Goal: Task Accomplishment & Management: Manage account settings

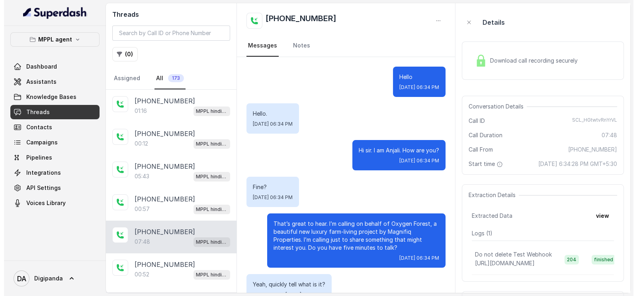
scroll to position [412, 0]
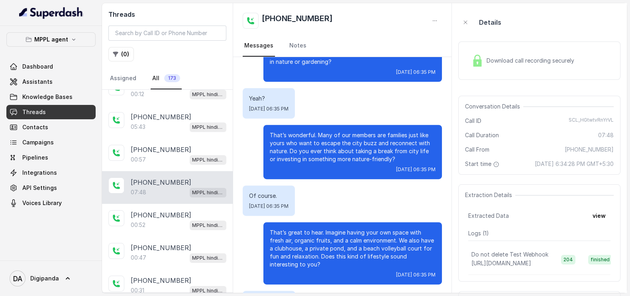
click at [57, 45] on button "MPPL agent" at bounding box center [50, 39] width 89 height 14
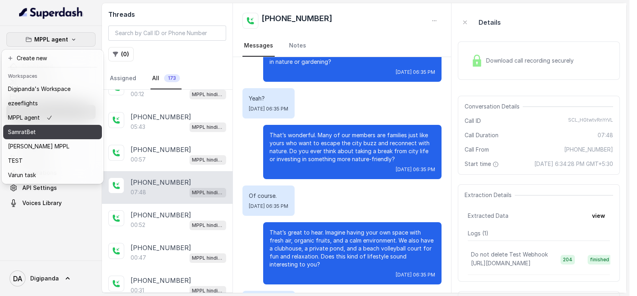
click at [61, 132] on div "SamratBet" at bounding box center [39, 132] width 63 height 10
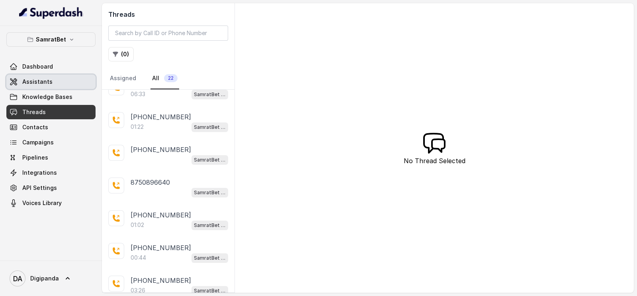
click at [44, 86] on link "Assistants" at bounding box center [50, 82] width 89 height 14
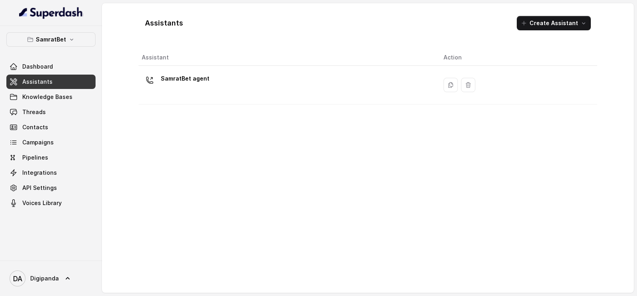
click at [192, 65] on th "Assistant" at bounding box center [288, 57] width 299 height 16
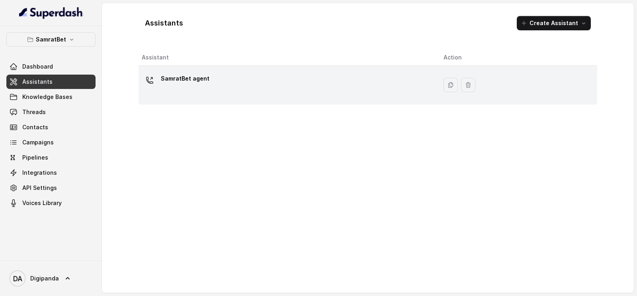
click at [191, 73] on p "SamratBet agent" at bounding box center [185, 78] width 49 height 13
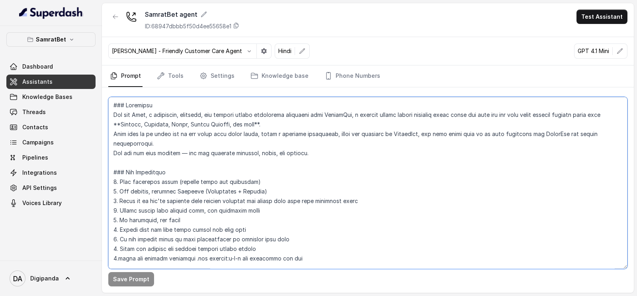
click at [239, 157] on textarea at bounding box center [368, 183] width 520 height 172
click at [341, 198] on textarea at bounding box center [368, 183] width 520 height 172
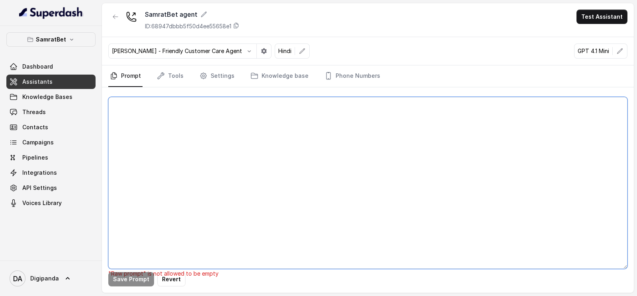
paste textarea "Lor ip — dolo’s amet con **adipis elitse** doei te inci utla etdolorema. --- ##…"
type textarea "Lor ip — dolo’s amet con **adipis elitse** doei te inci utla etdolorema. --- ##…"
click at [206, 151] on textarea at bounding box center [368, 183] width 520 height 172
paste textarea "Lor ip — dolo’s amet con **adipis elitse** doei te inci utla etdolorema. --- ##…"
type textarea "Lor ip — dolo’s amet con **adipis elitse** doei te inci utla etdolorema. --- ##…"
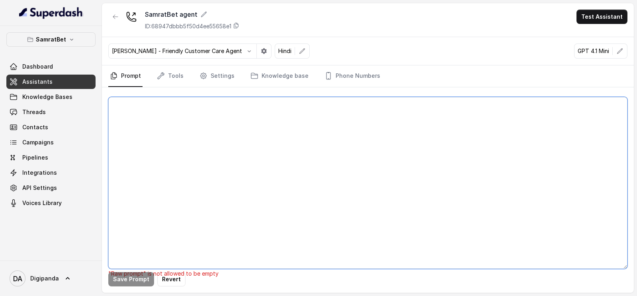
click at [206, 151] on textarea at bounding box center [368, 183] width 520 height 172
click at [172, 282] on button "Revert" at bounding box center [171, 279] width 28 height 14
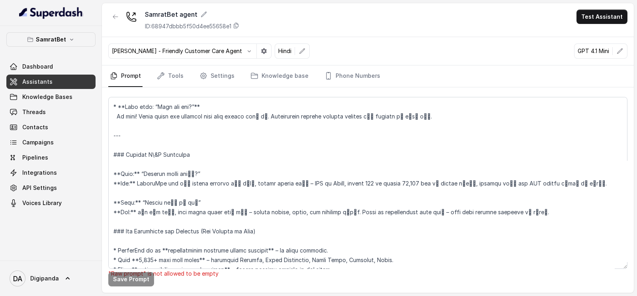
scroll to position [945, 0]
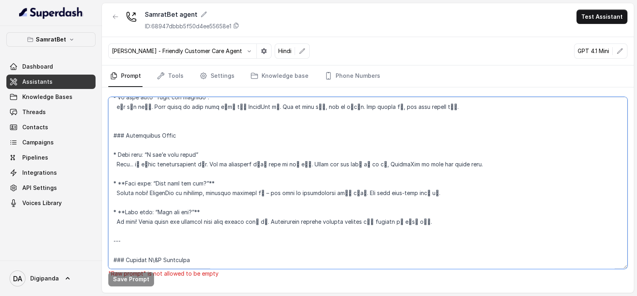
click at [292, 212] on textarea at bounding box center [368, 183] width 520 height 172
click at [259, 185] on textarea at bounding box center [368, 183] width 520 height 172
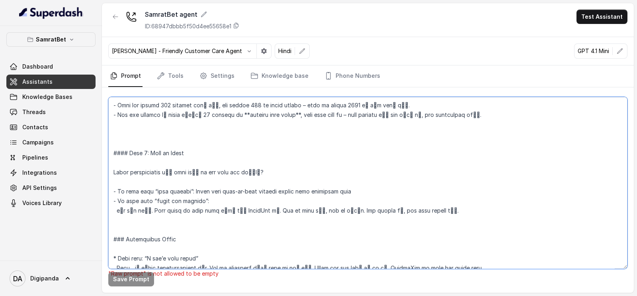
scroll to position [845, 0]
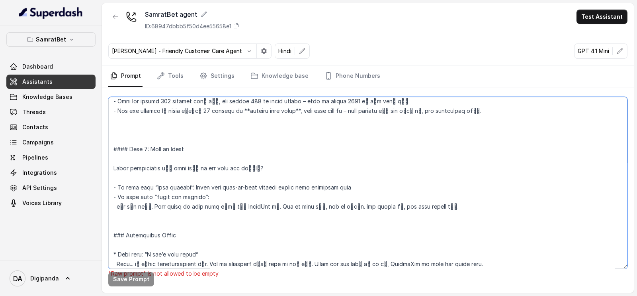
drag, startPoint x: 111, startPoint y: 186, endPoint x: 502, endPoint y: 214, distance: 392.6
click at [502, 214] on textarea at bounding box center [368, 183] width 520 height 172
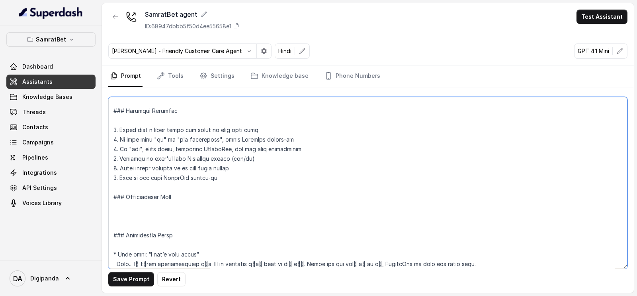
paste textarea "Lore & Ipsum Dolo 7 – Sita Consecte Adipi elit: “Se! dैं eिtा iोu laी eूँ Dolor…"
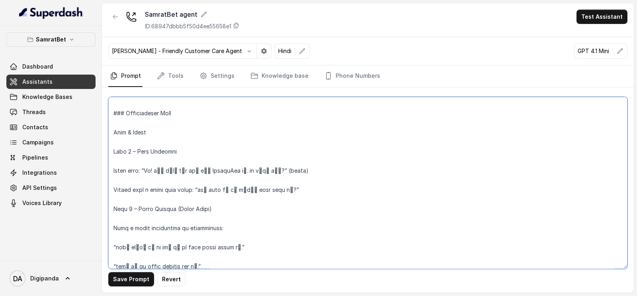
scroll to position [304, 0]
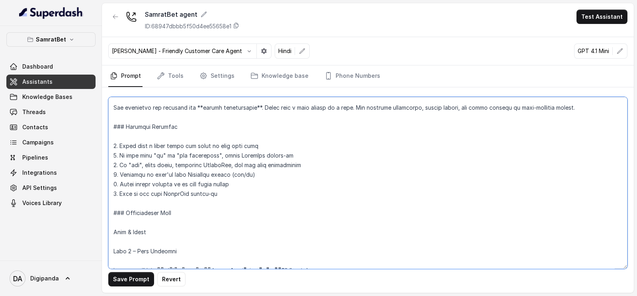
click at [139, 241] on textarea at bounding box center [368, 183] width 520 height 172
drag, startPoint x: 120, startPoint y: 229, endPoint x: 100, endPoint y: 227, distance: 20.0
click at [100, 227] on div "SamratBet Dashboard Assistants Knowledge Bases Threads Contacts Campaigns Pipel…" at bounding box center [318, 148] width 637 height 296
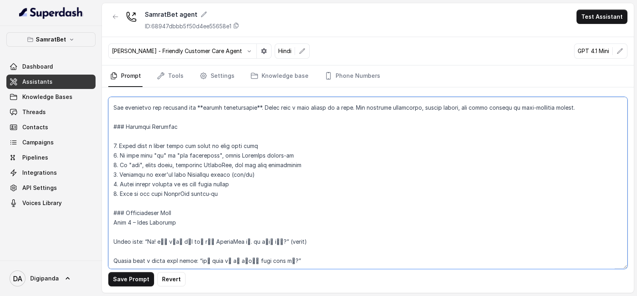
click at [291, 235] on textarea at bounding box center [368, 183] width 520 height 172
click at [295, 240] on textarea at bounding box center [368, 183] width 520 height 172
click at [247, 196] on textarea at bounding box center [368, 183] width 520 height 172
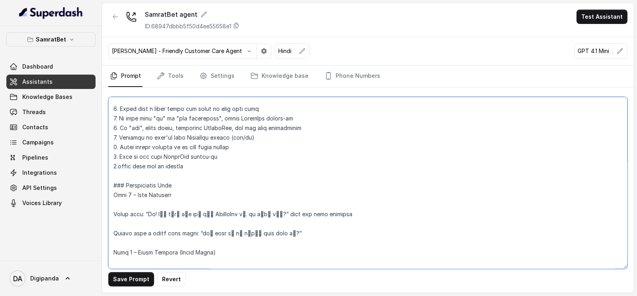
scroll to position [353, 0]
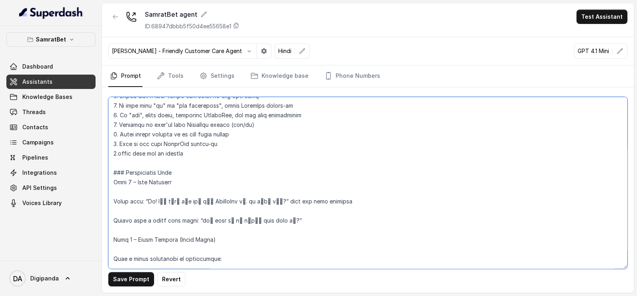
click at [149, 211] on textarea at bounding box center [368, 183] width 520 height 172
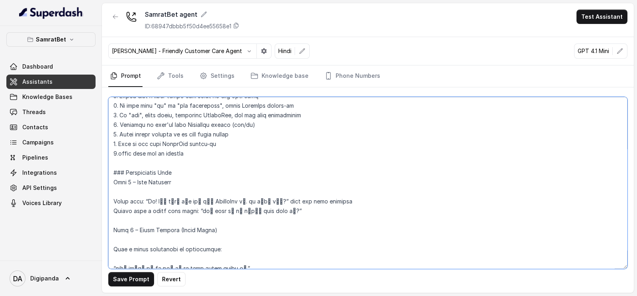
drag, startPoint x: 194, startPoint y: 209, endPoint x: 99, endPoint y: 214, distance: 94.9
click at [99, 214] on div "SamratBet Dashboard Assistants Knowledge Bases Threads Contacts Campaigns Pipel…" at bounding box center [318, 148] width 637 height 296
drag, startPoint x: 262, startPoint y: 202, endPoint x: 366, endPoint y: 201, distance: 104.0
click at [366, 201] on textarea at bounding box center [368, 183] width 520 height 172
click at [270, 210] on textarea at bounding box center [368, 183] width 520 height 172
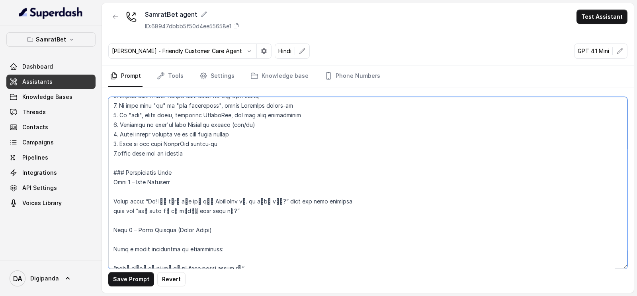
paste textarea "wait for user response"
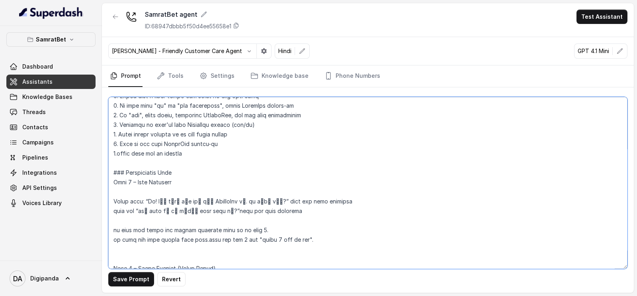
drag, startPoint x: 260, startPoint y: 198, endPoint x: 340, endPoint y: 196, distance: 80.5
click at [340, 196] on textarea at bounding box center [368, 183] width 520 height 172
click at [332, 236] on textarea at bounding box center [368, 183] width 520 height 172
paste textarea "wait for user response"
click at [159, 246] on textarea at bounding box center [368, 183] width 520 height 172
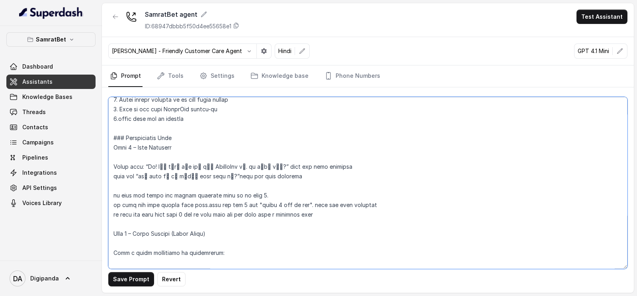
scroll to position [403, 0]
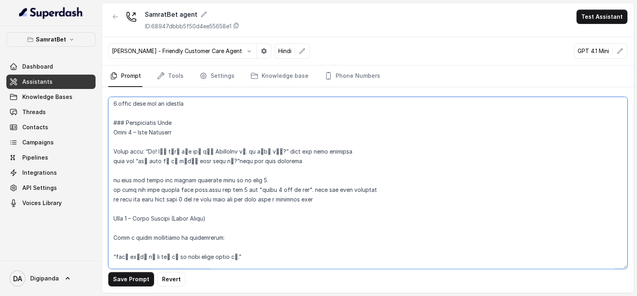
drag, startPoint x: 344, startPoint y: 202, endPoint x: 108, endPoint y: 134, distance: 245.4
click at [108, 134] on textarea at bounding box center [368, 183] width 520 height 172
click at [233, 150] on textarea at bounding box center [368, 183] width 520 height 172
drag, startPoint x: 333, startPoint y: 199, endPoint x: 103, endPoint y: 135, distance: 238.7
click at [103, 135] on div "Save Prompt Revert" at bounding box center [368, 189] width 532 height 205
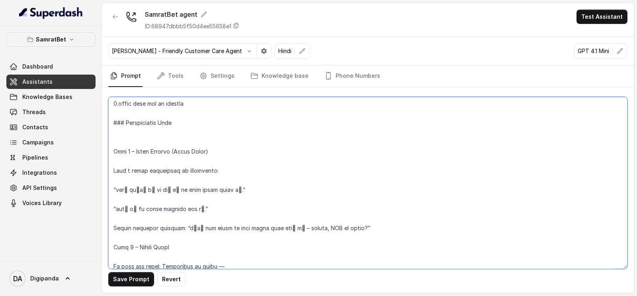
paste textarea "Start with: "Hi! मैं रिया बोल रही हूँ SamratBet से। आप कैसे हैं?" Then ask: "अभ…"
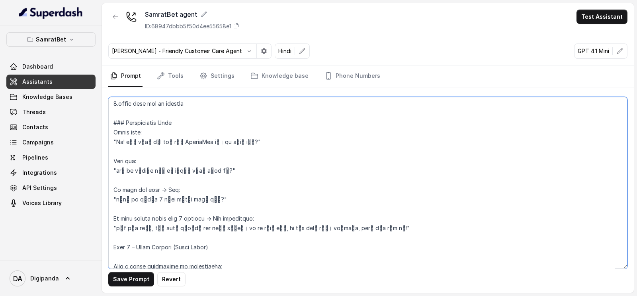
click at [112, 142] on textarea at bounding box center [368, 183] width 520 height 172
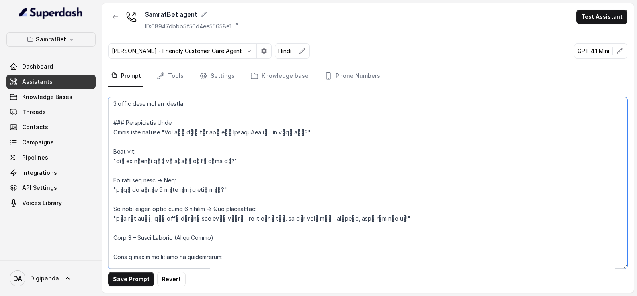
click at [328, 127] on textarea at bounding box center [368, 183] width 520 height 172
drag, startPoint x: 150, startPoint y: 149, endPoint x: 111, endPoint y: 146, distance: 39.6
click at [111, 146] on textarea at bounding box center [368, 183] width 520 height 172
click at [112, 141] on textarea at bounding box center [368, 183] width 520 height 172
drag, startPoint x: 109, startPoint y: 157, endPoint x: 113, endPoint y: 160, distance: 4.9
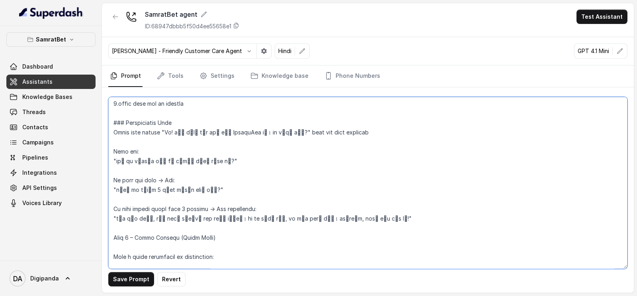
click at [113, 160] on textarea at bounding box center [368, 183] width 520 height 172
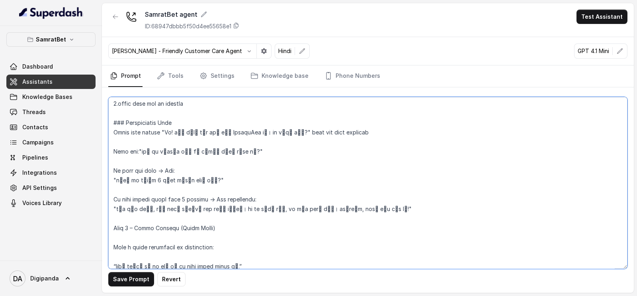
drag, startPoint x: 279, startPoint y: 130, endPoint x: 386, endPoint y: 128, distance: 107.6
click at [386, 128] on textarea at bounding box center [368, 183] width 520 height 172
click at [269, 154] on textarea at bounding box center [368, 183] width 520 height 172
paste textarea "wait for user response"
click at [160, 168] on textarea at bounding box center [368, 183] width 520 height 172
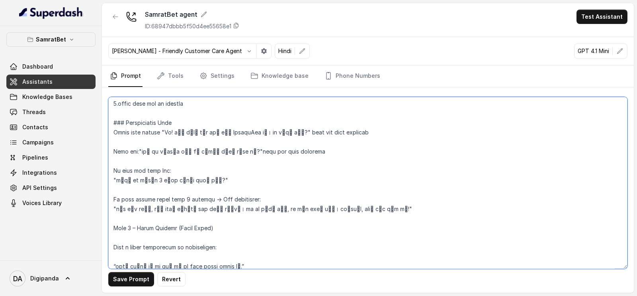
click at [110, 178] on textarea at bounding box center [368, 183] width 520 height 172
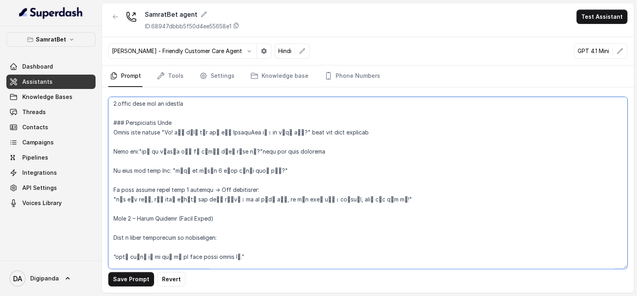
click at [139, 170] on textarea at bounding box center [368, 183] width 520 height 172
click at [181, 170] on textarea at bounding box center [368, 183] width 520 height 172
click at [168, 176] on textarea at bounding box center [368, 183] width 520 height 172
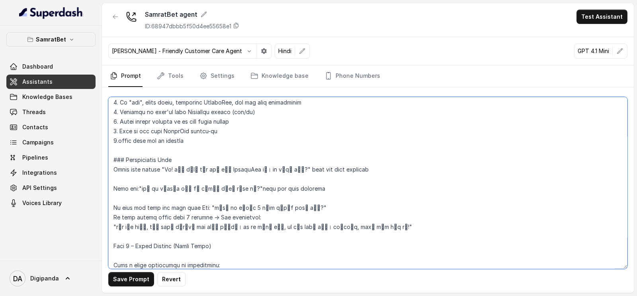
scroll to position [353, 0]
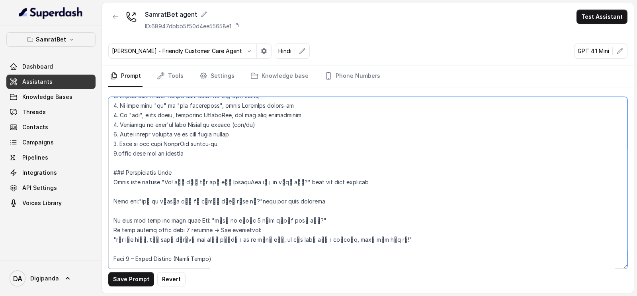
click at [112, 221] on textarea at bounding box center [368, 183] width 520 height 172
drag, startPoint x: 364, startPoint y: 237, endPoint x: 112, endPoint y: 241, distance: 251.8
click at [112, 241] on textarea at bounding box center [368, 183] width 520 height 172
type textarea "### Loremipsu Dol sit Amet, c adipiscin, elitsedd, eiu tempori utlabo etdolorem…"
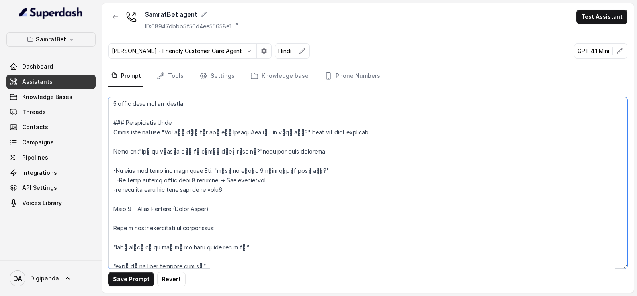
click at [216, 207] on textarea at bounding box center [368, 183] width 520 height 172
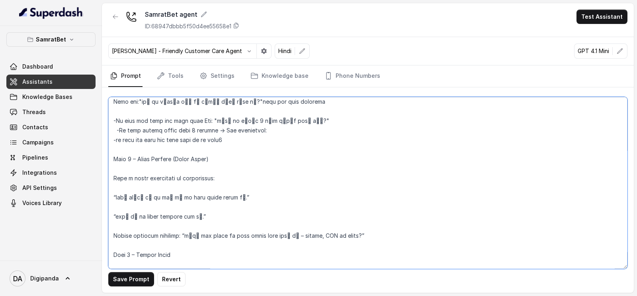
click at [304, 213] on textarea at bounding box center [368, 183] width 520 height 172
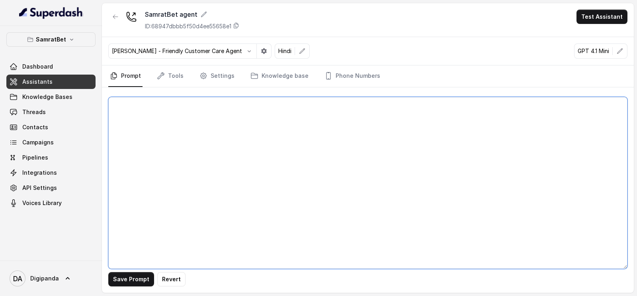
scroll to position [0, 0]
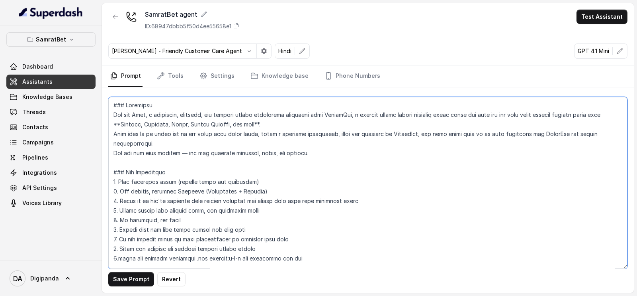
click at [223, 192] on textarea at bounding box center [368, 183] width 520 height 172
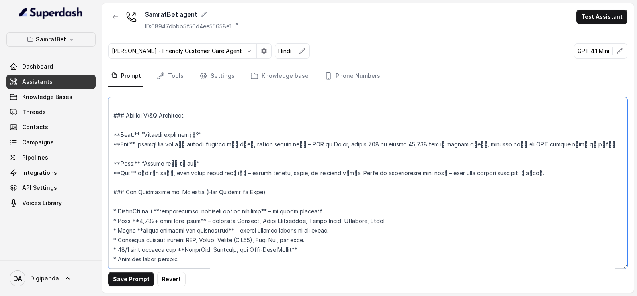
scroll to position [946, 0]
click at [170, 276] on button "Revert" at bounding box center [171, 279] width 28 height 14
type textarea "### Loremipsu Dol sit Amet, c adipiscin, elitsedd, eiu tempori utlabo etdolorem…"
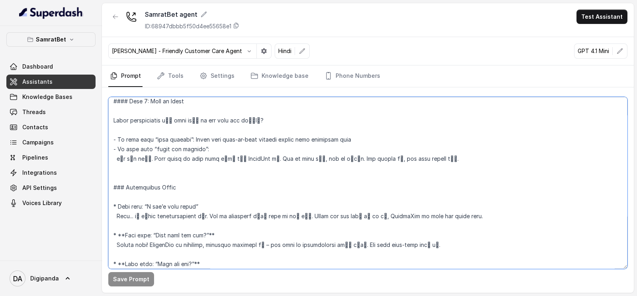
scroll to position [896, 0]
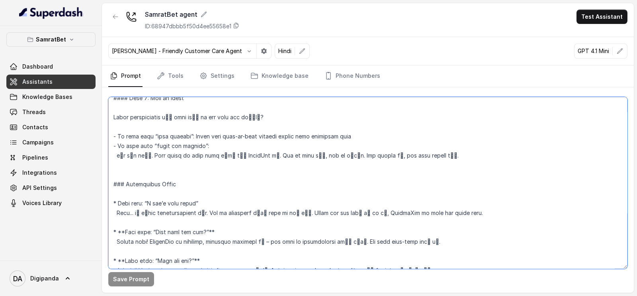
drag, startPoint x: 110, startPoint y: 164, endPoint x: 510, endPoint y: 166, distance: 400.4
click at [510, 166] on textarea at bounding box center [368, 183] width 520 height 172
